Goal: Find specific page/section: Find specific page/section

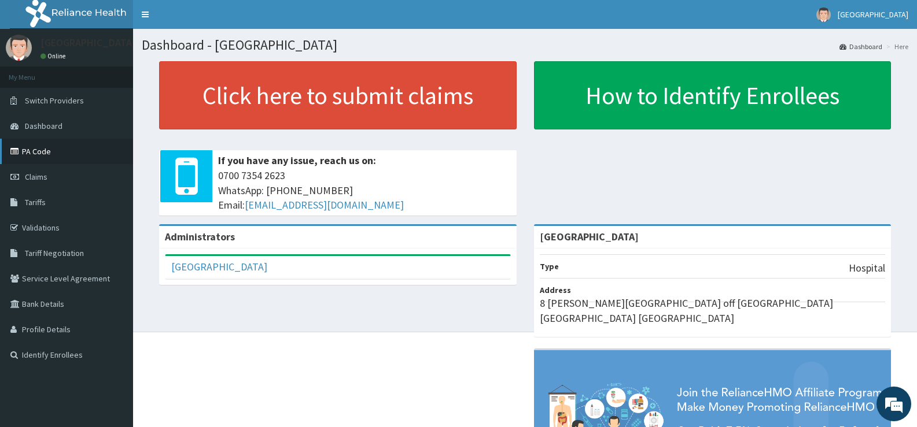
click at [61, 141] on link "PA Code" at bounding box center [66, 151] width 133 height 25
click at [57, 225] on link "Validations" at bounding box center [66, 227] width 133 height 25
